Goal: Information Seeking & Learning: Understand process/instructions

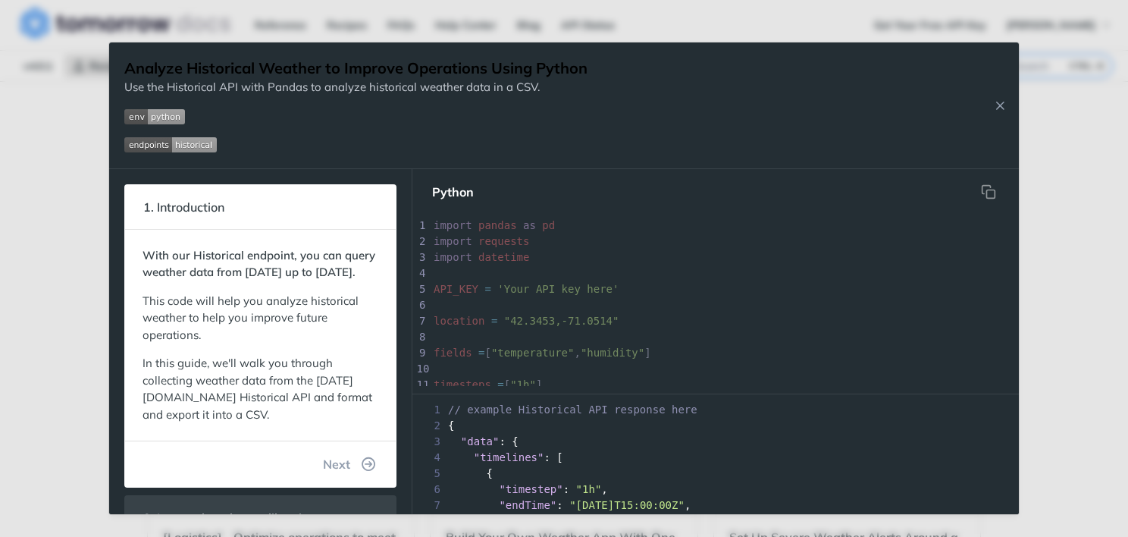
click at [169, 117] on img "Expand image" at bounding box center [154, 116] width 61 height 15
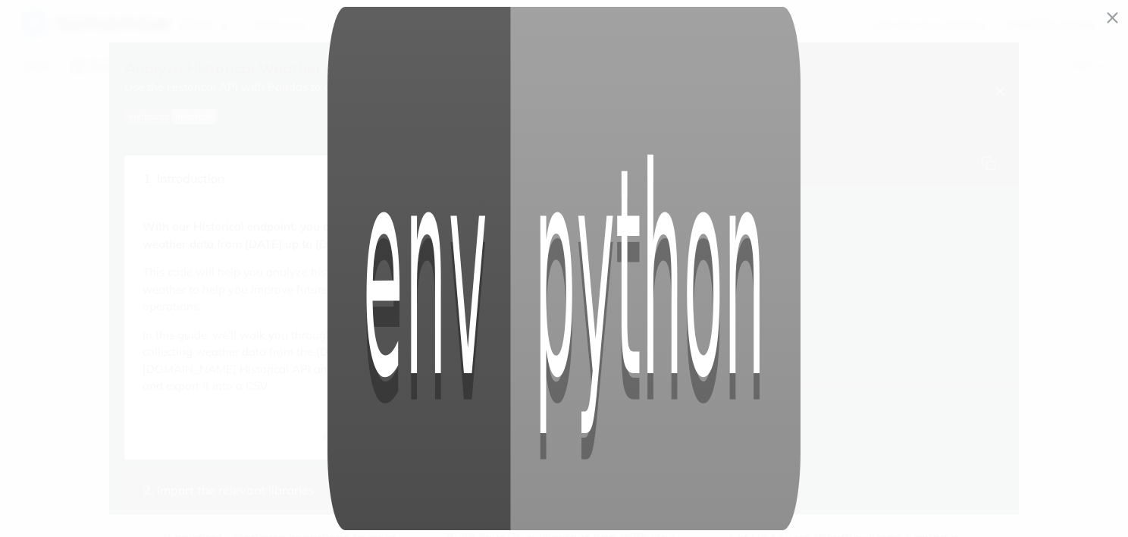
click at [573, 287] on img "Collapse image" at bounding box center [564, 268] width 474 height 523
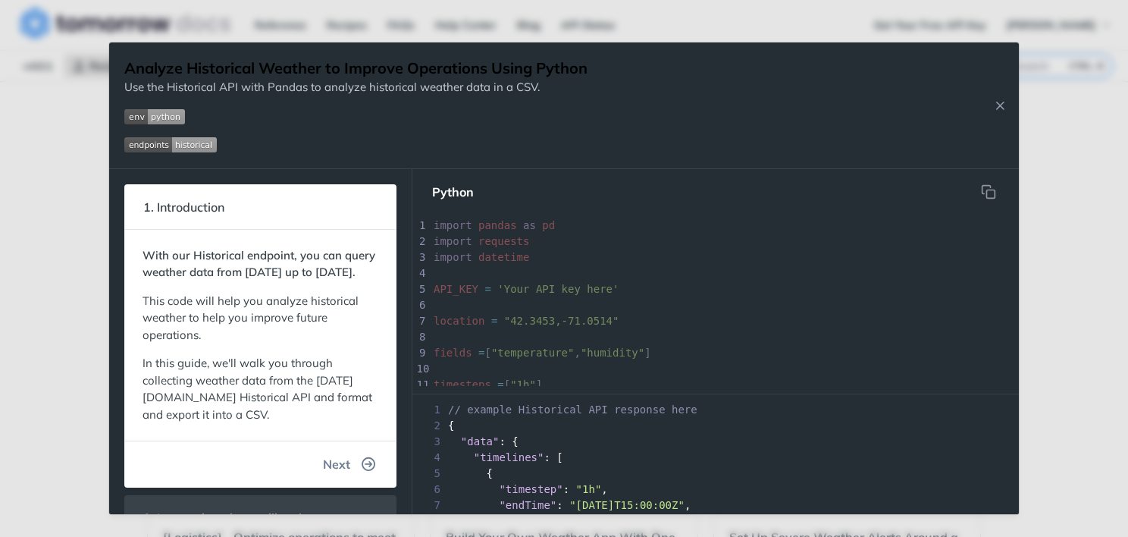
click at [362, 471] on icon "button" at bounding box center [369, 464] width 14 height 14
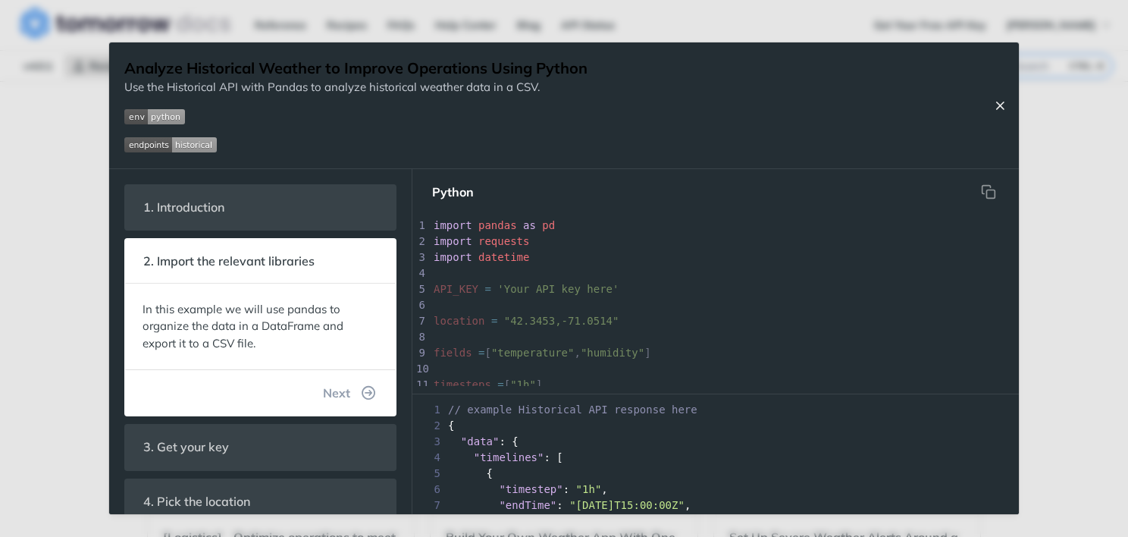
click at [993, 104] on icon "Close Recipe" at bounding box center [1000, 106] width 14 height 14
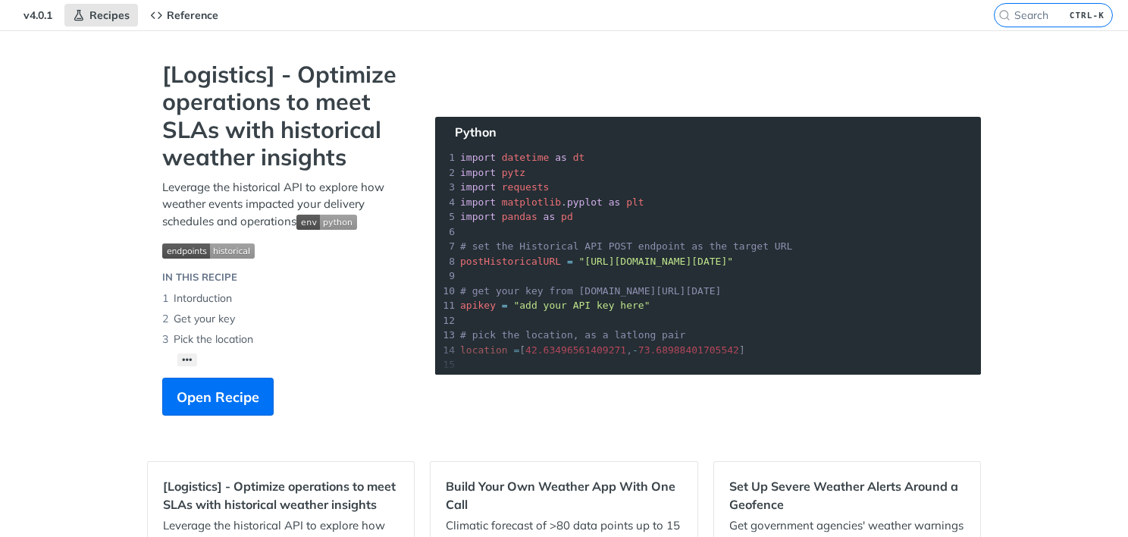
scroll to position [76, 0]
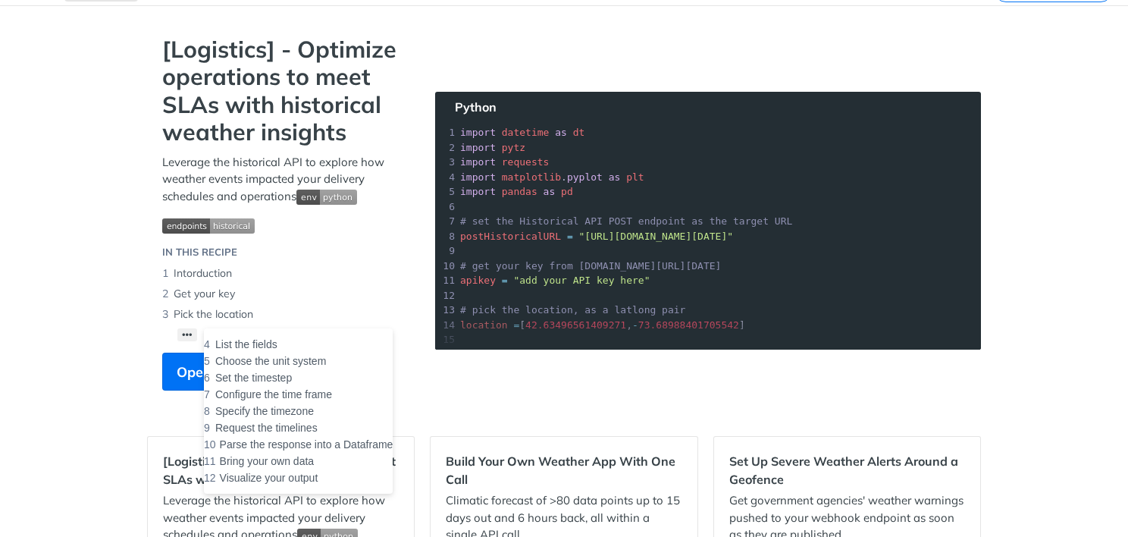
click at [177, 330] on button "••• List the fields Choose the unit system Set the timestep Configure the time …" at bounding box center [187, 334] width 20 height 13
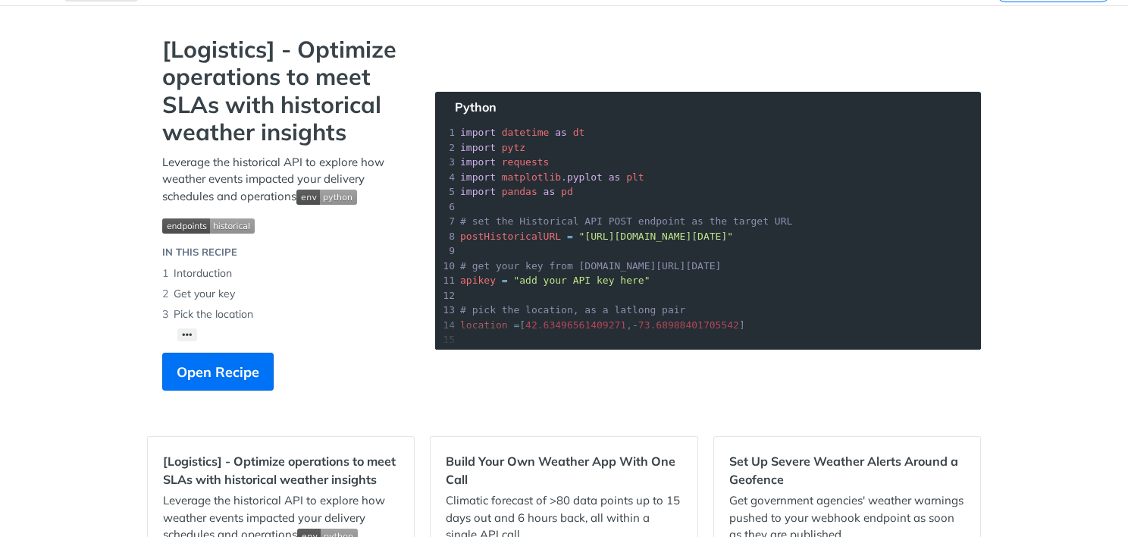
click at [443, 395] on section "[Logistics] - Optimize operations to meet SLAs with historical weather insights…" at bounding box center [564, 228] width 834 height 385
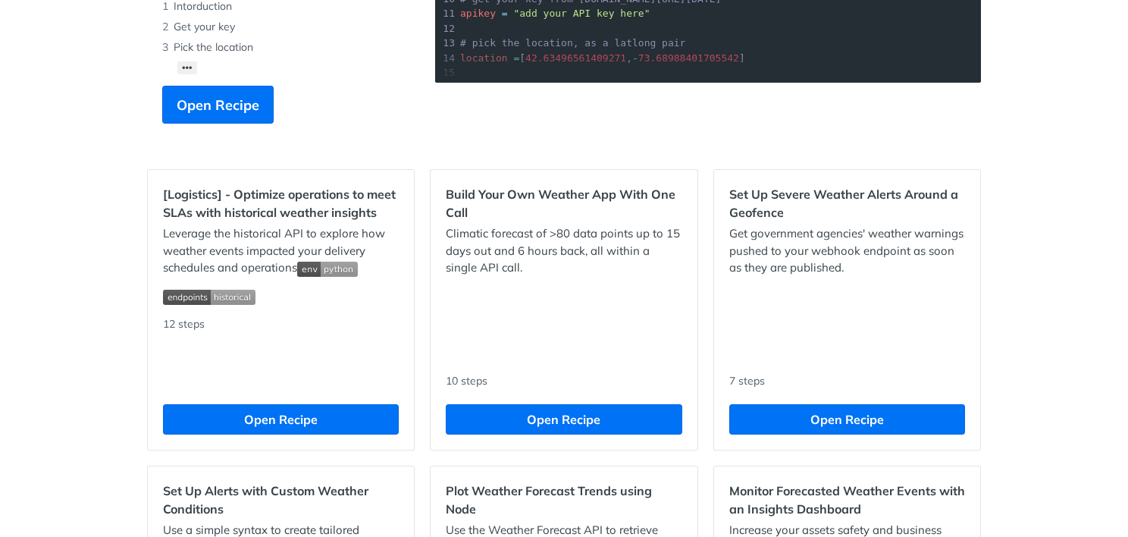
scroll to position [379, 0]
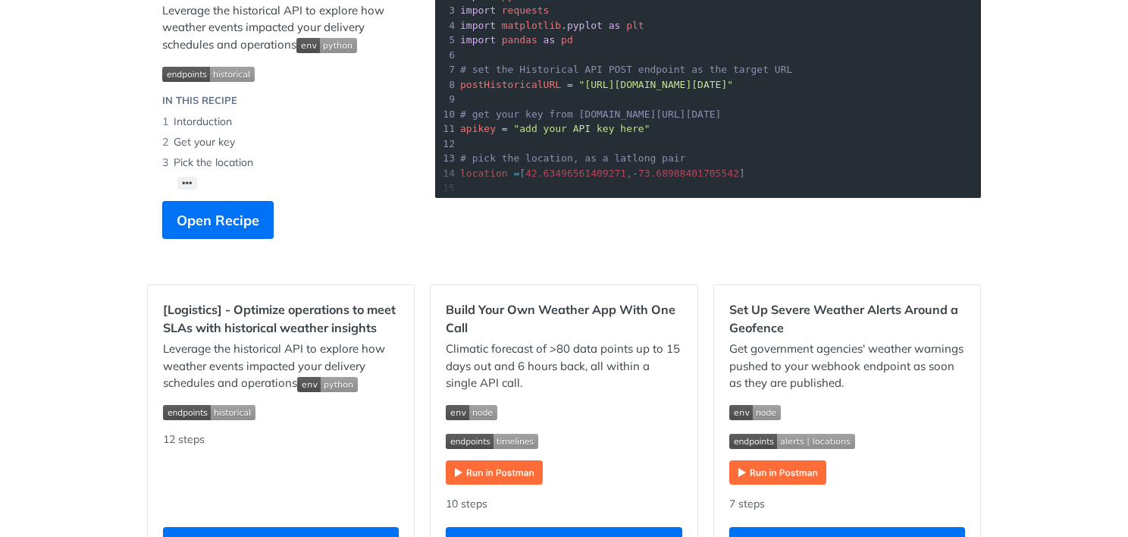
scroll to position [227, 0]
click at [208, 218] on span "Open Recipe" at bounding box center [218, 220] width 83 height 20
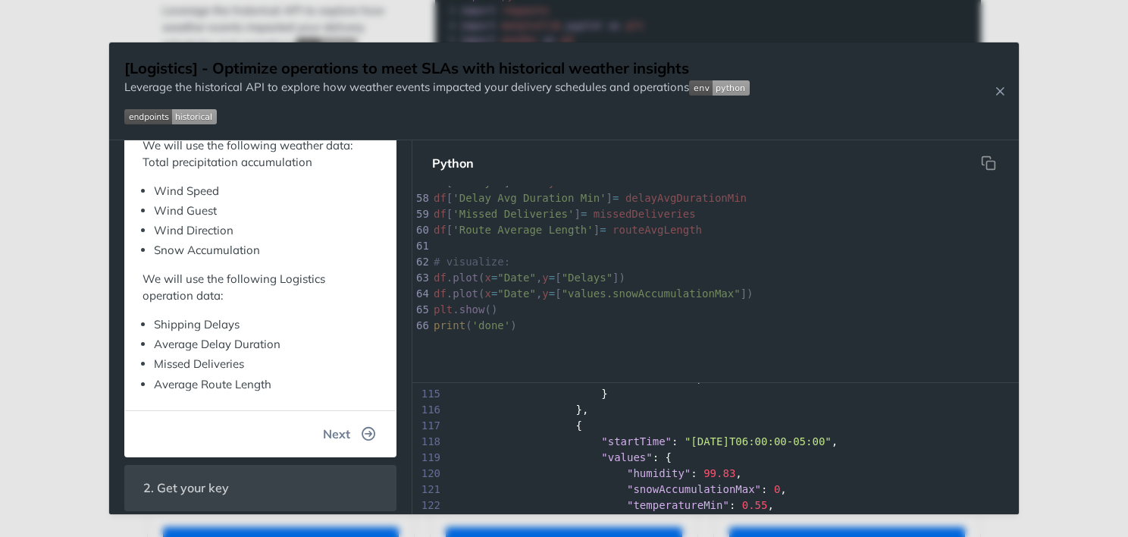
click at [345, 433] on button "Next" at bounding box center [349, 433] width 77 height 30
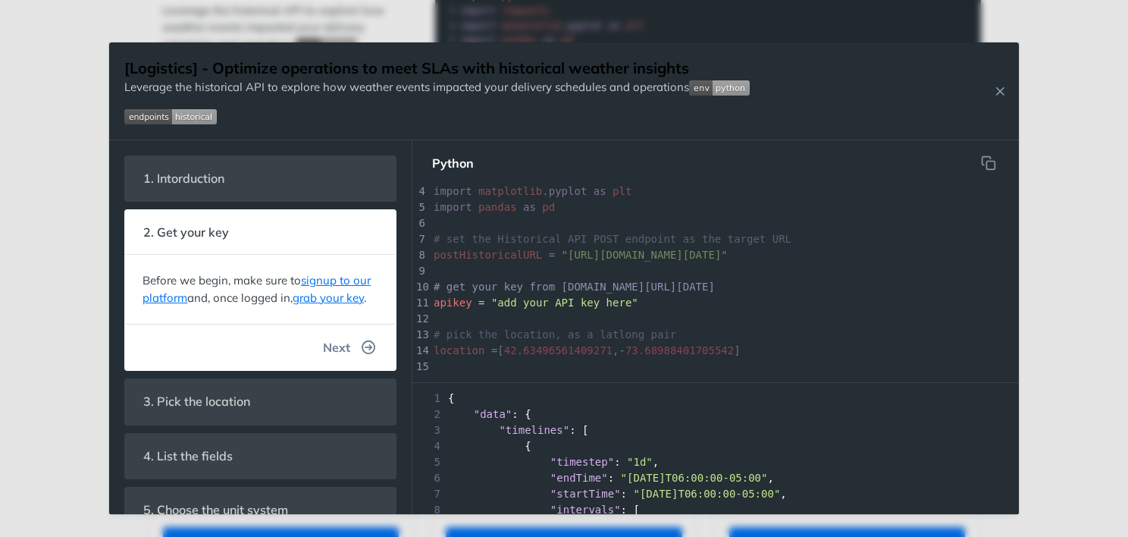
click at [346, 362] on button "Next" at bounding box center [349, 347] width 77 height 30
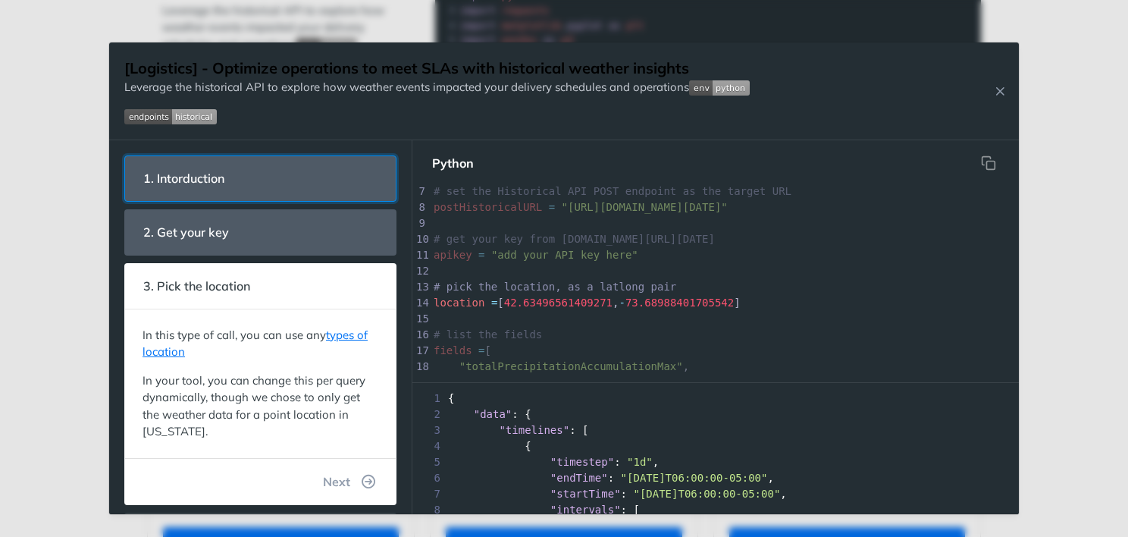
click at [312, 182] on header "1. Intorduction" at bounding box center [260, 178] width 271 height 45
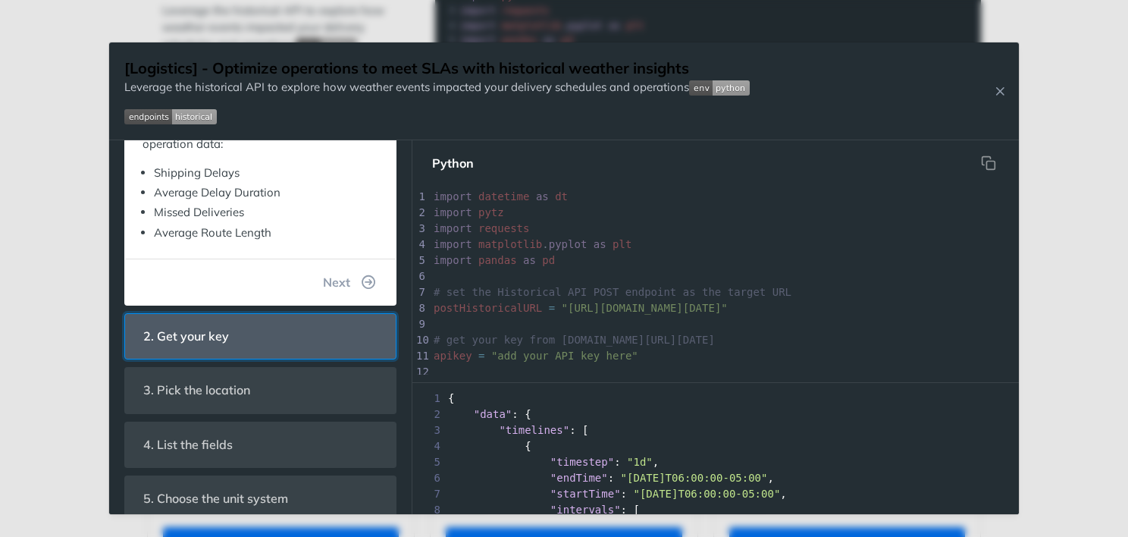
click at [334, 352] on header "2. Get your key" at bounding box center [260, 336] width 271 height 45
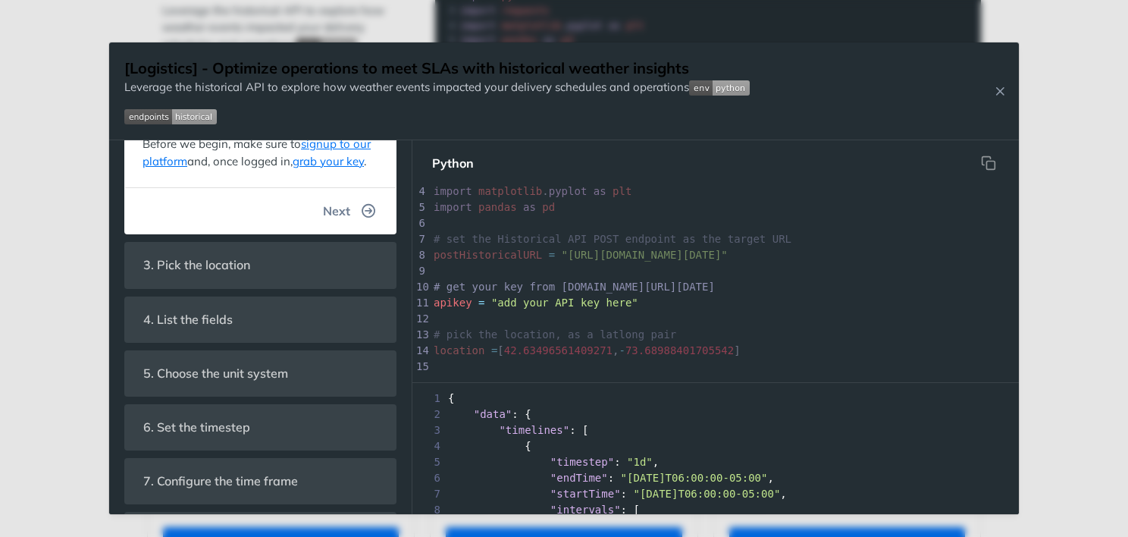
click at [343, 226] on button "Next" at bounding box center [349, 211] width 77 height 30
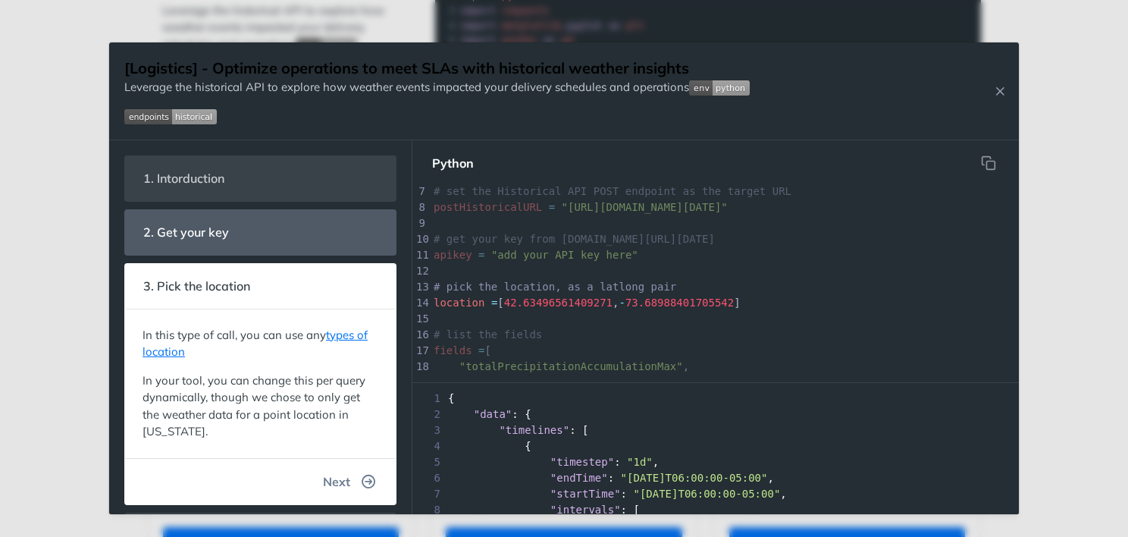
click at [346, 485] on button "Next" at bounding box center [349, 481] width 77 height 30
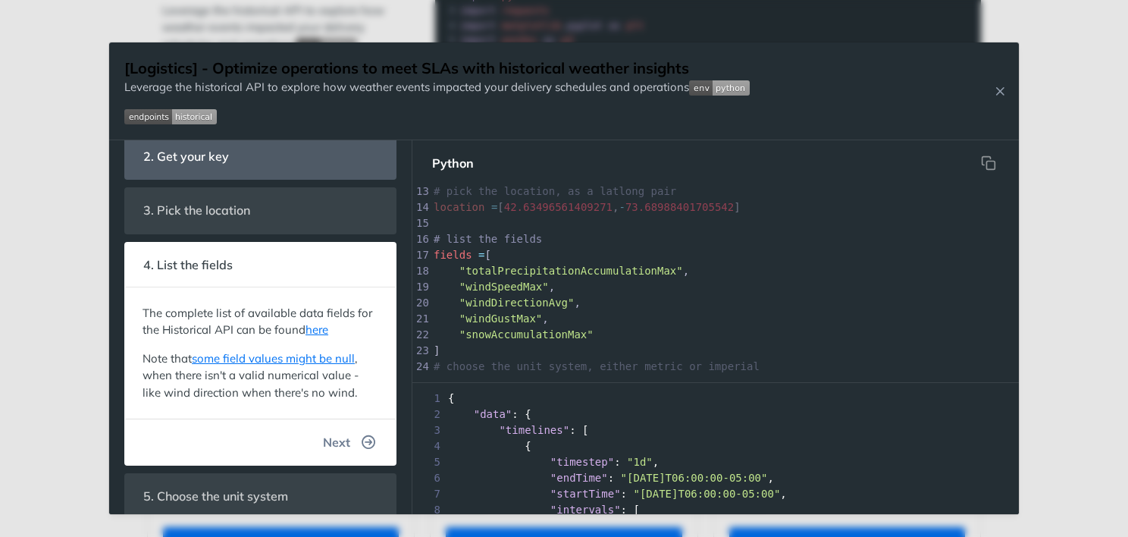
click at [354, 449] on button "Next" at bounding box center [349, 442] width 77 height 30
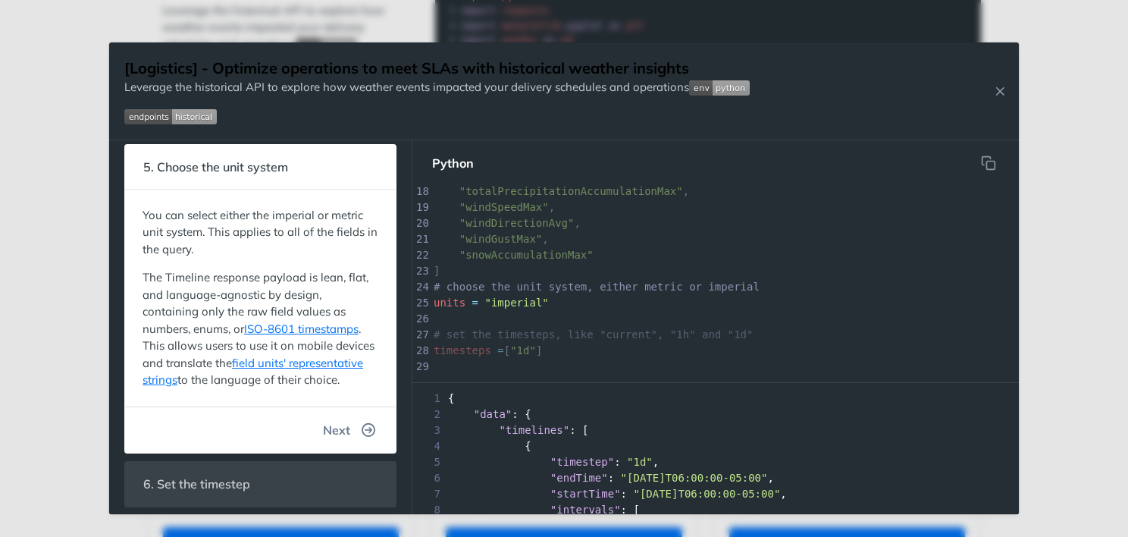
click at [362, 437] on icon "button" at bounding box center [369, 430] width 14 height 14
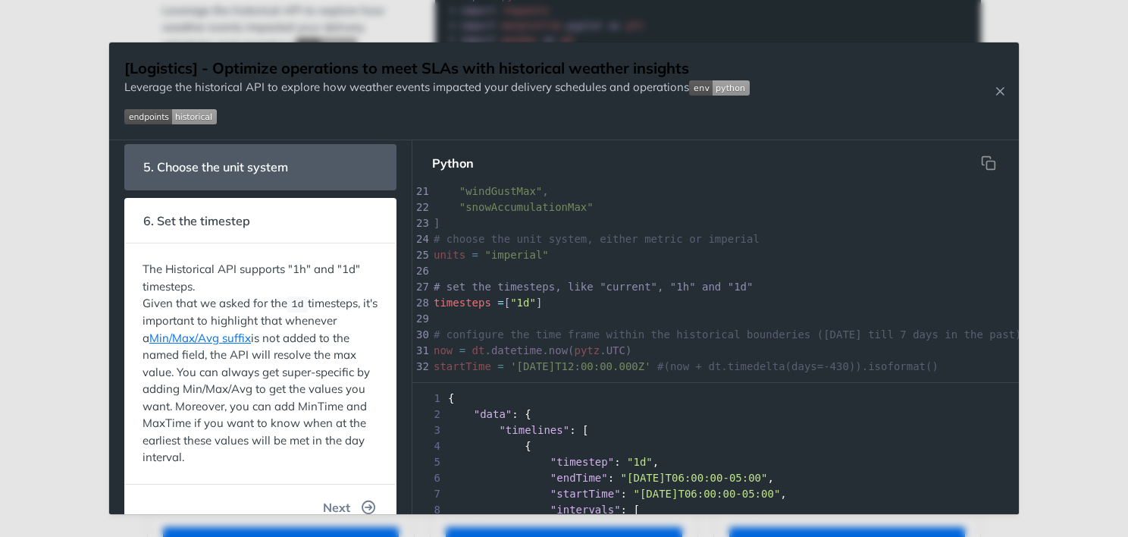
click at [350, 497] on button "Next" at bounding box center [349, 507] width 77 height 30
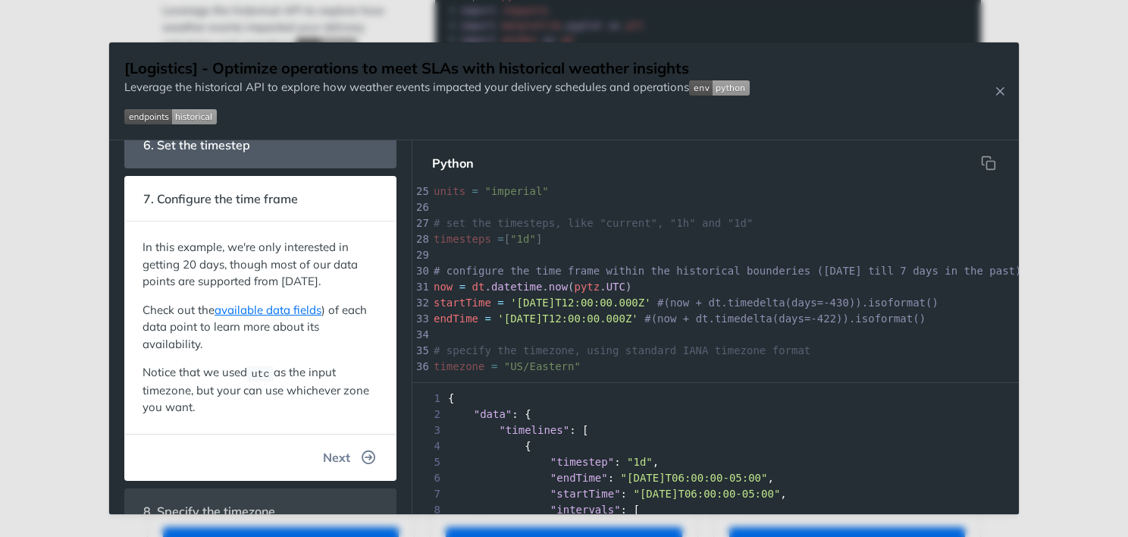
click at [349, 472] on button "Next" at bounding box center [349, 457] width 77 height 30
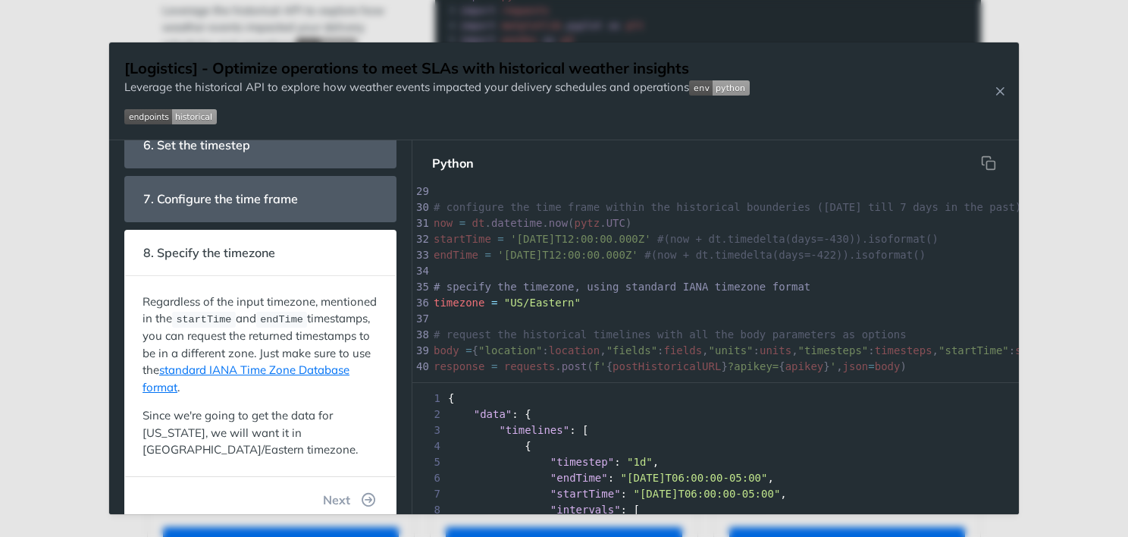
click at [519, 268] on pre "​" at bounding box center [858, 271] width 854 height 16
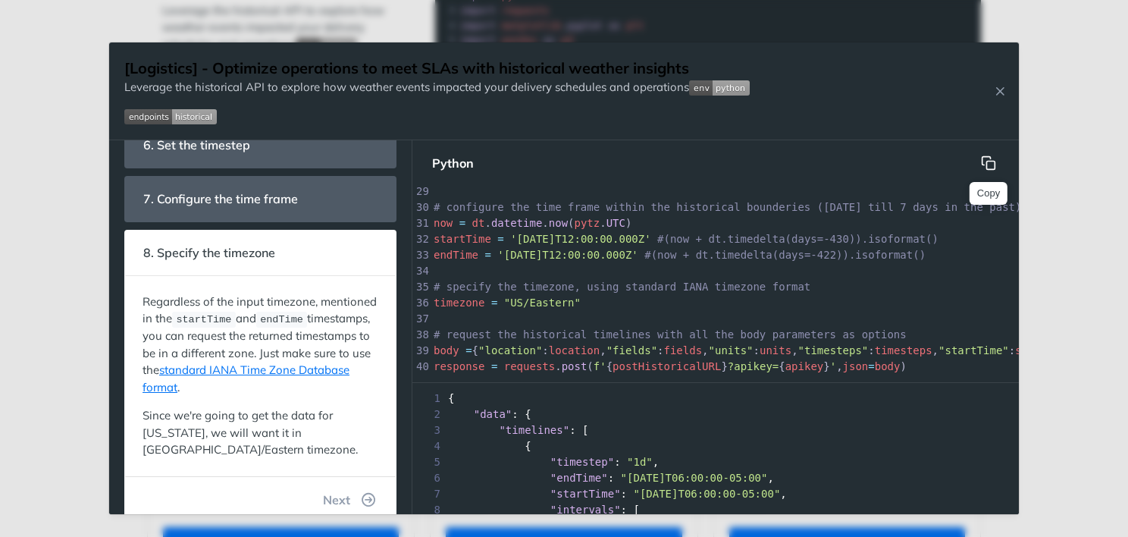
click at [988, 161] on icon "hidden" at bounding box center [991, 165] width 8 height 8
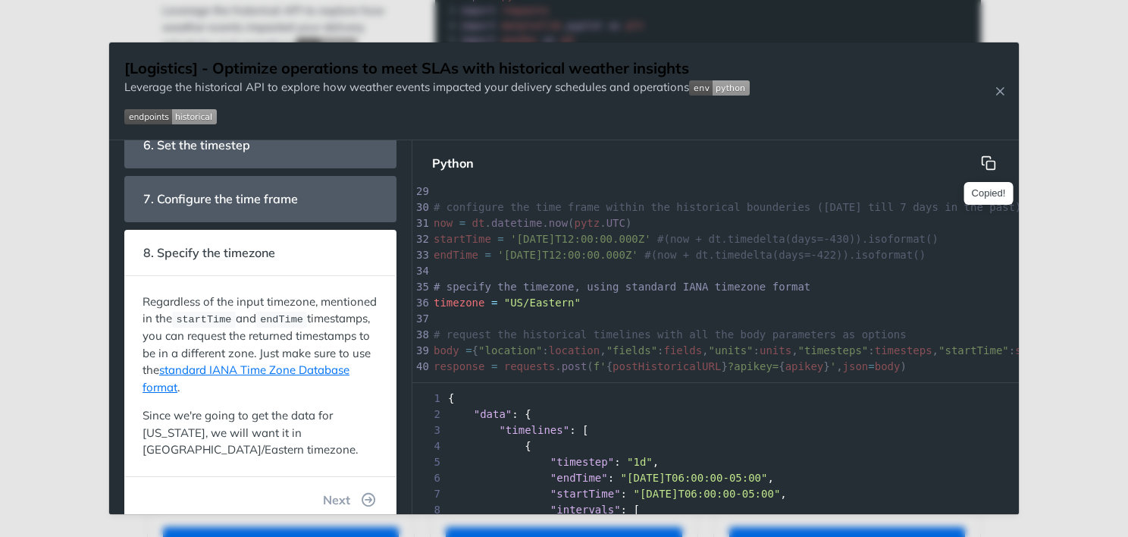
click at [991, 160] on icon "hidden" at bounding box center [988, 162] width 15 height 15
click at [997, 94] on icon "Close Recipe" at bounding box center [1000, 91] width 14 height 14
